Goal: Register for event/course

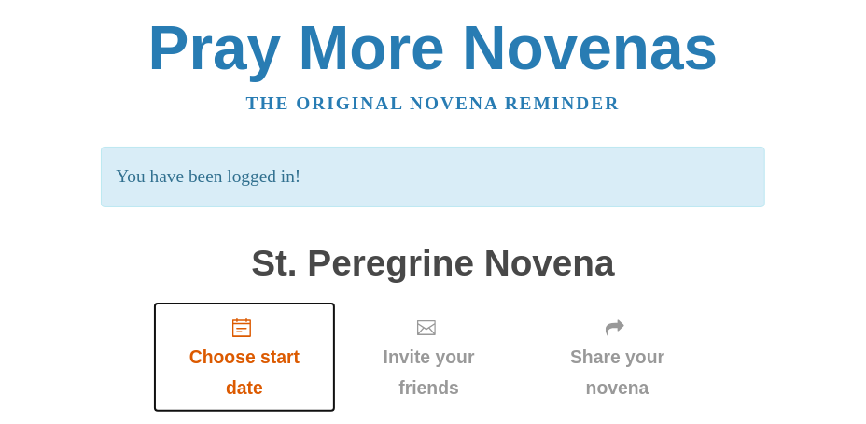
click at [234, 341] on span "Choose start date" at bounding box center [245, 372] width 146 height 62
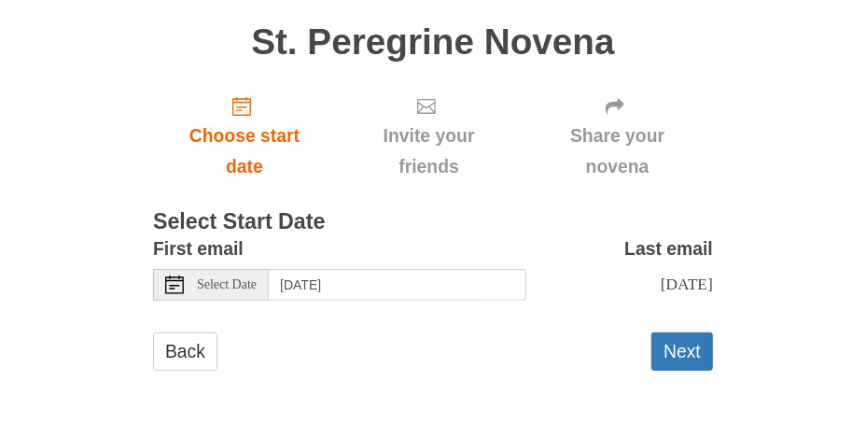
scroll to position [132, 0]
click at [229, 288] on span "Select Date" at bounding box center [227, 284] width 60 height 13
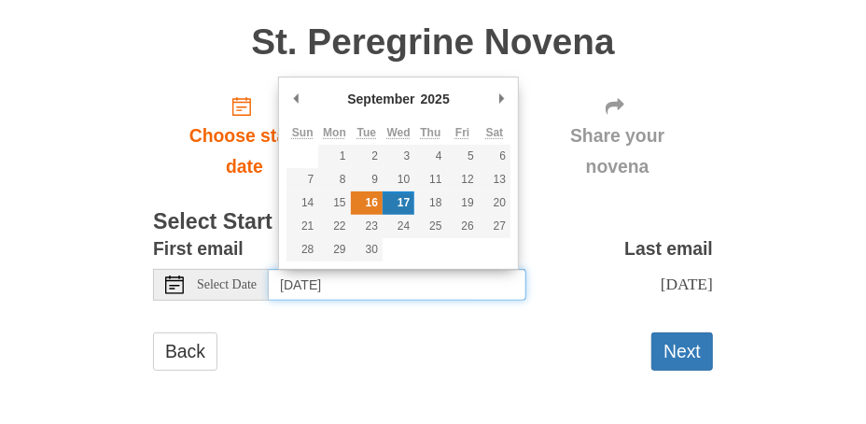
type input "[DATE]"
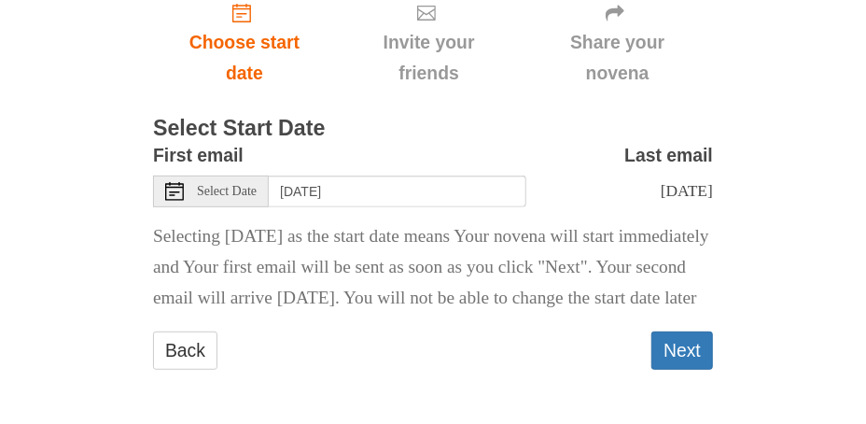
scroll to position [273, 0]
click at [679, 350] on button "Next" at bounding box center [682, 350] width 62 height 38
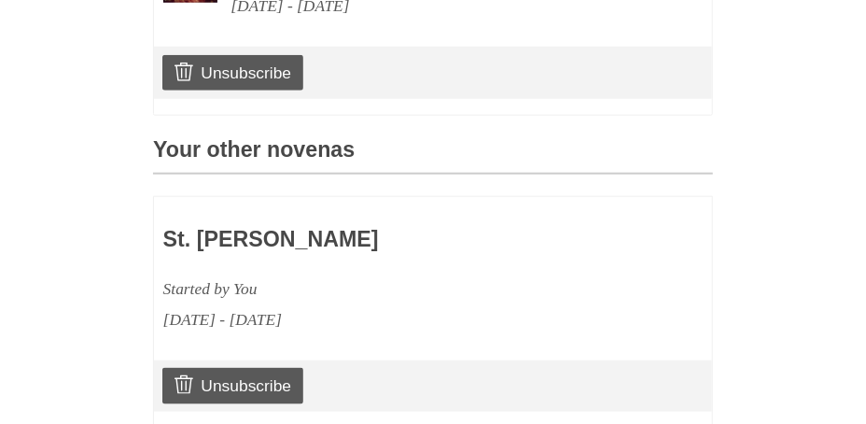
scroll to position [684, 0]
